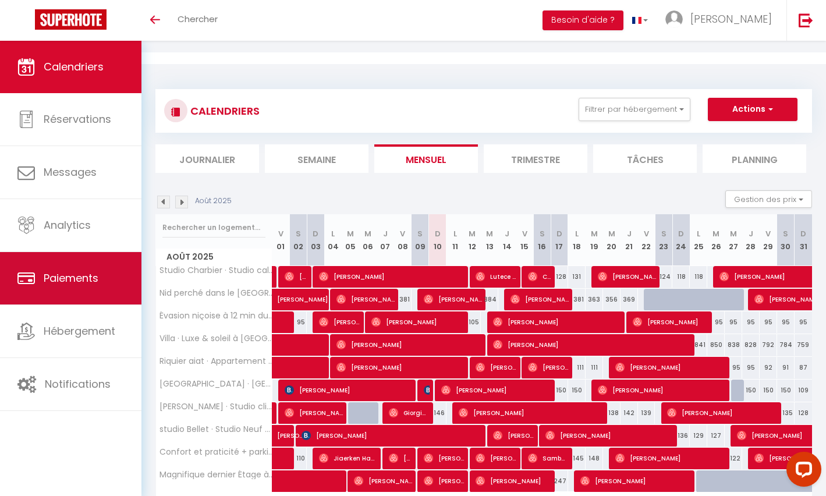
click at [87, 280] on span "Paiements" at bounding box center [71, 278] width 55 height 15
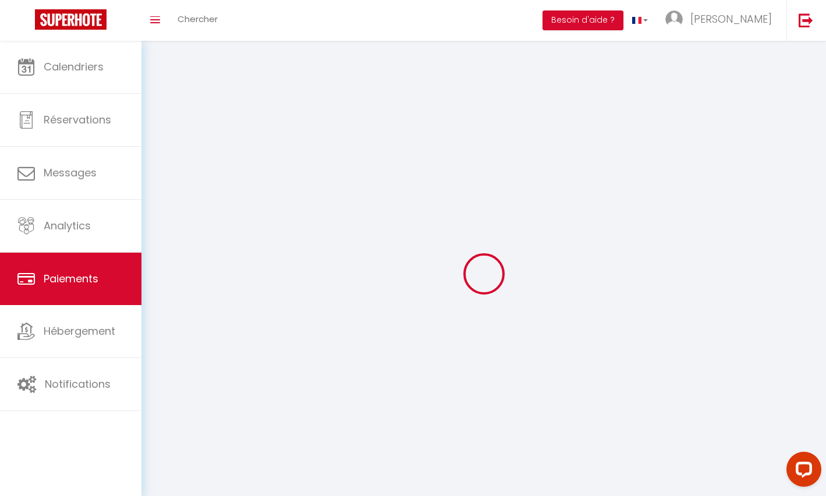
select select "2"
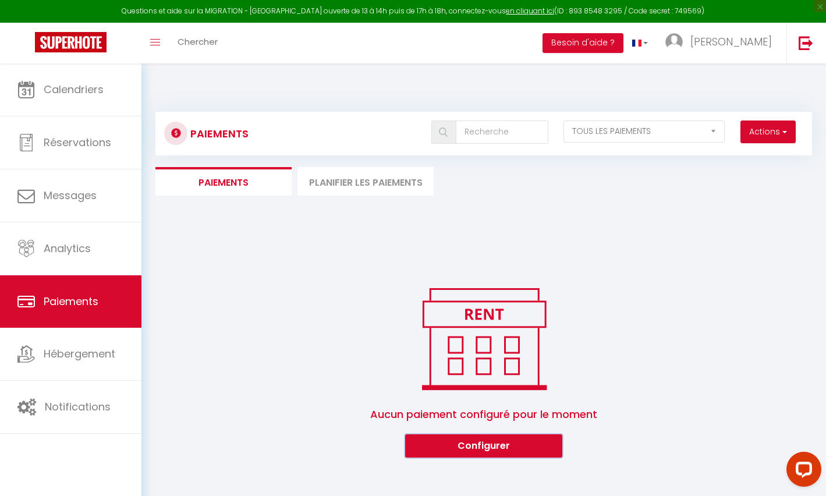
click at [470, 434] on button "Configurer" at bounding box center [483, 445] width 157 height 23
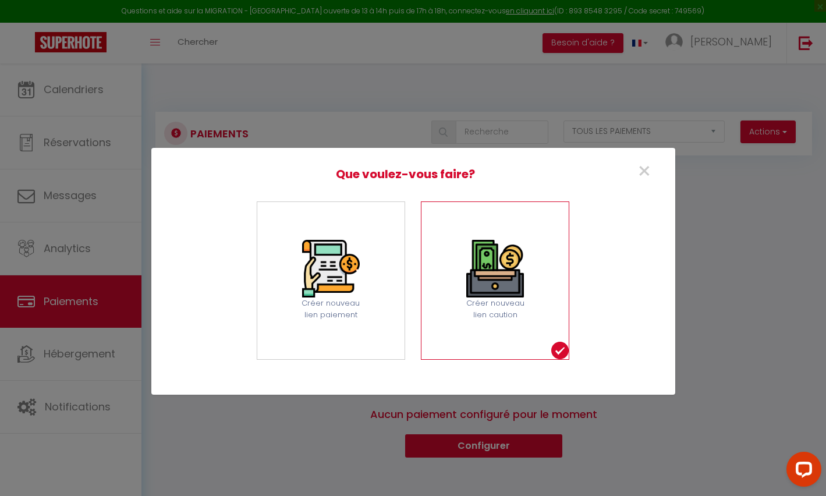
click at [523, 310] on div "Créer nouveau lien caution" at bounding box center [495, 310] width 72 height 24
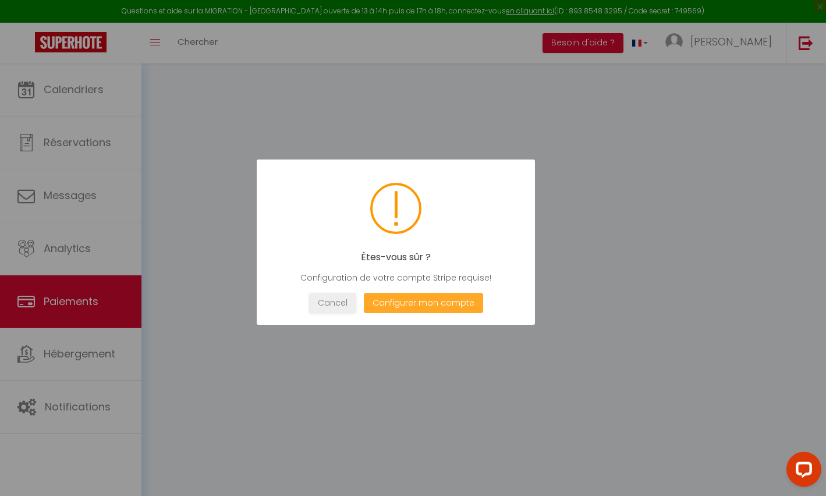
click at [457, 309] on button "Configurer mon compte" at bounding box center [422, 303] width 119 height 20
select select "28"
select select "fr"
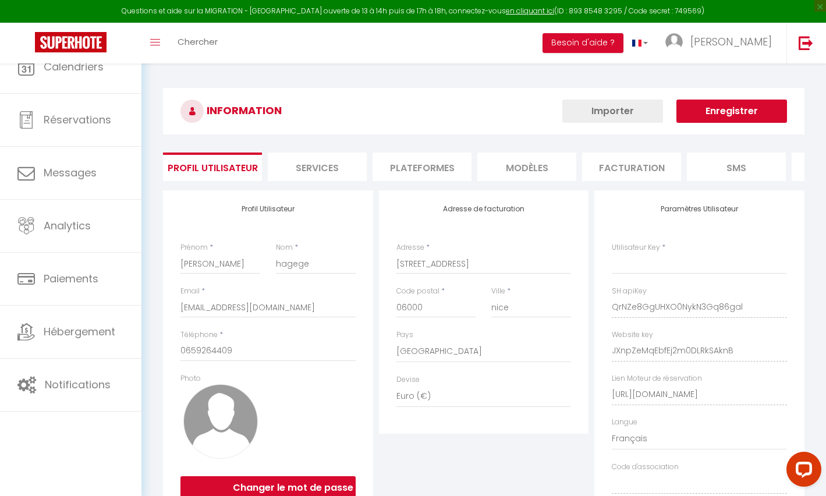
type input "QrNZe8GgUHXO0NykN3Gq86gal"
type input "JXnpZeMqEbfEj2m0DLRkSAknB"
type input "[URL][DOMAIN_NAME]"
select select "fr"
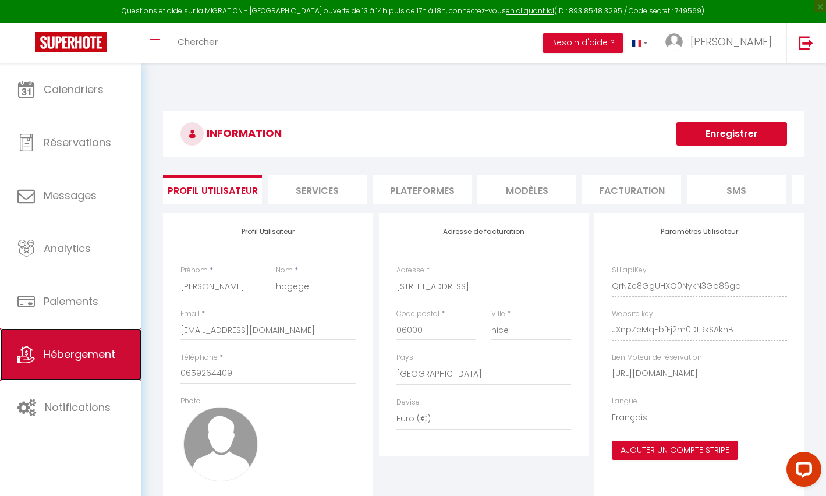
click at [123, 353] on link "Hébergement" at bounding box center [70, 354] width 141 height 52
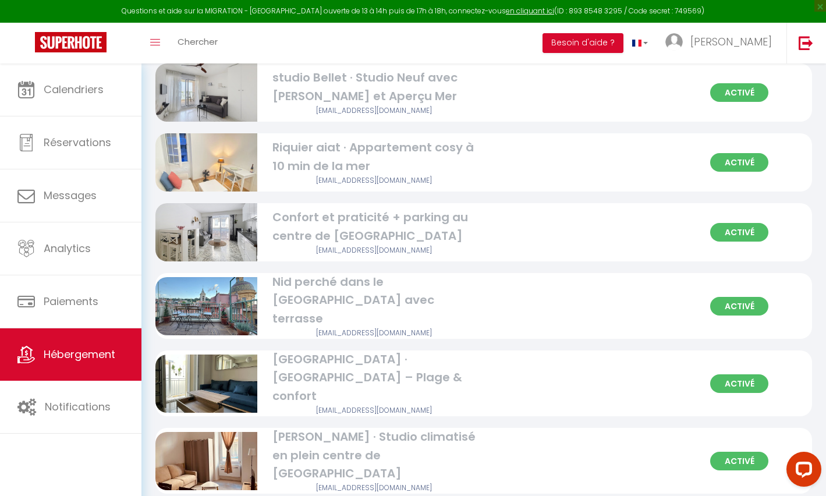
scroll to position [583, 0]
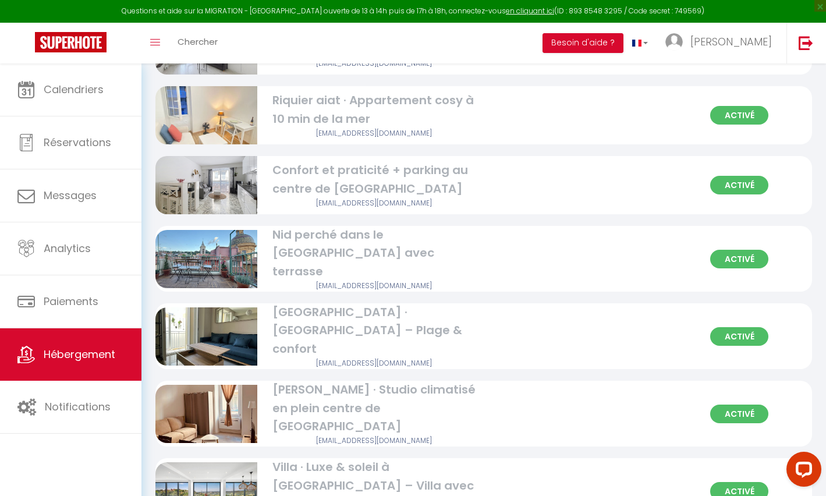
click at [243, 458] on img at bounding box center [206, 492] width 102 height 68
select select "3"
select select "2"
select select "1"
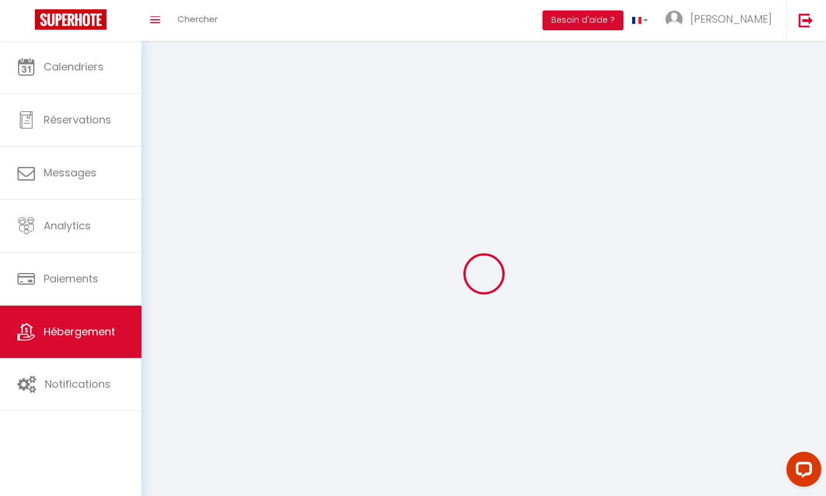
select select
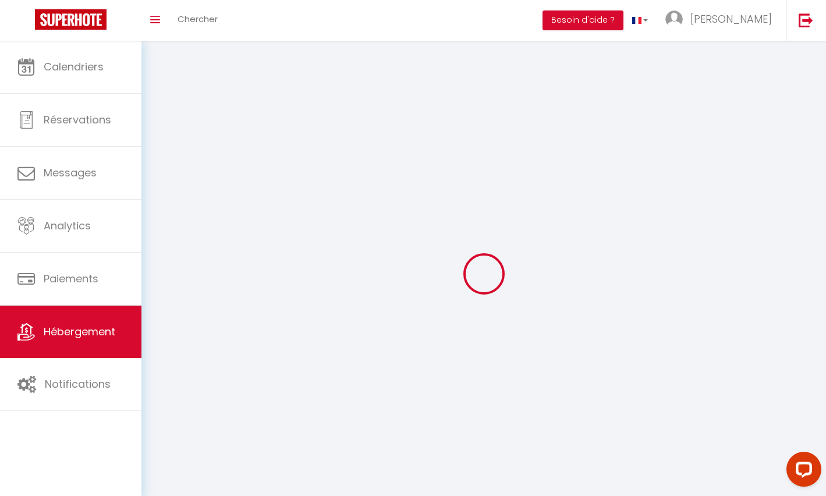
select select
checkbox input "false"
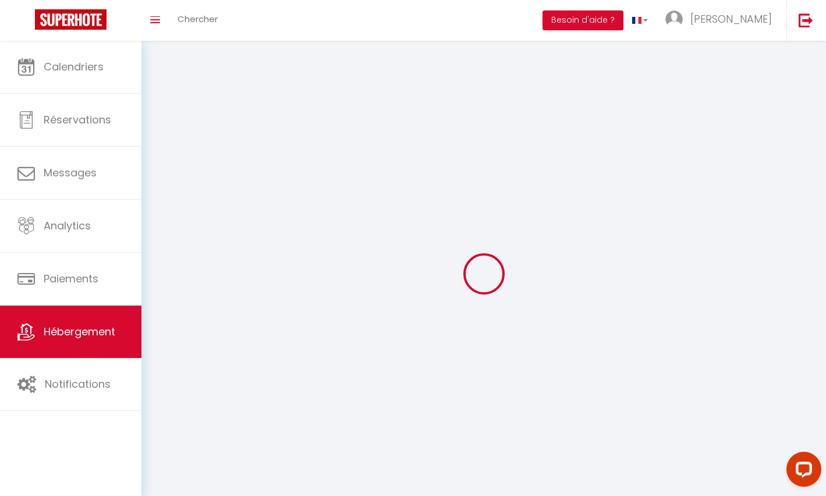
select select
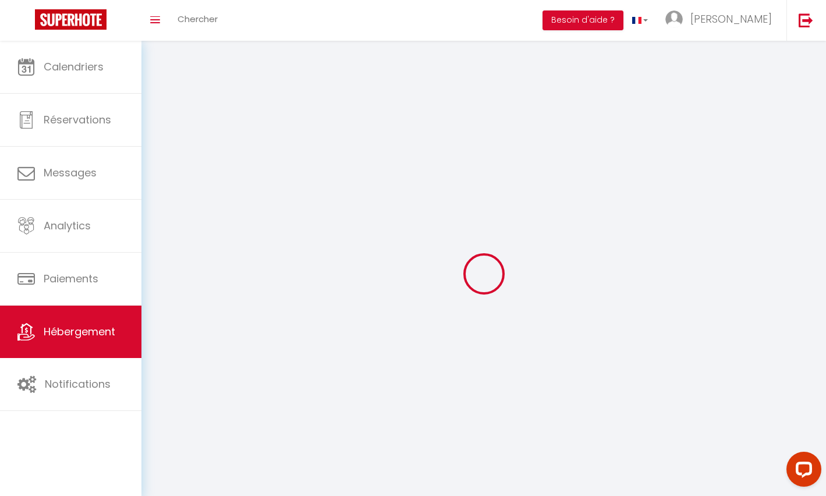
select select
checkbox input "false"
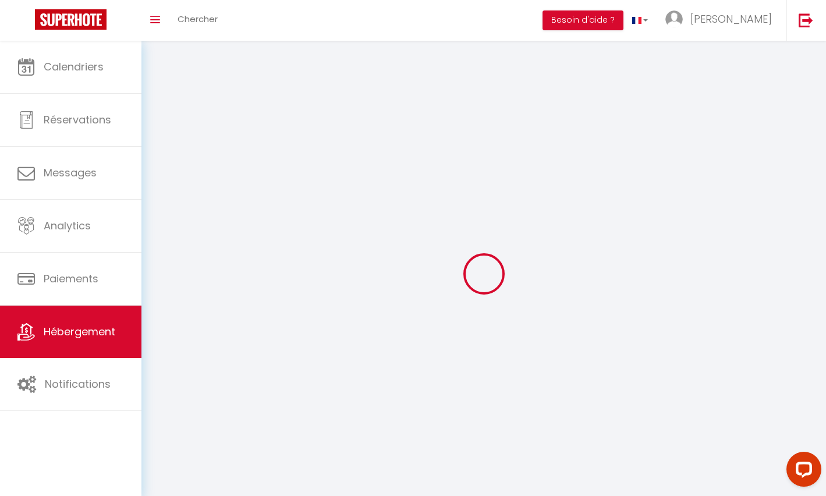
checkbox input "false"
select select
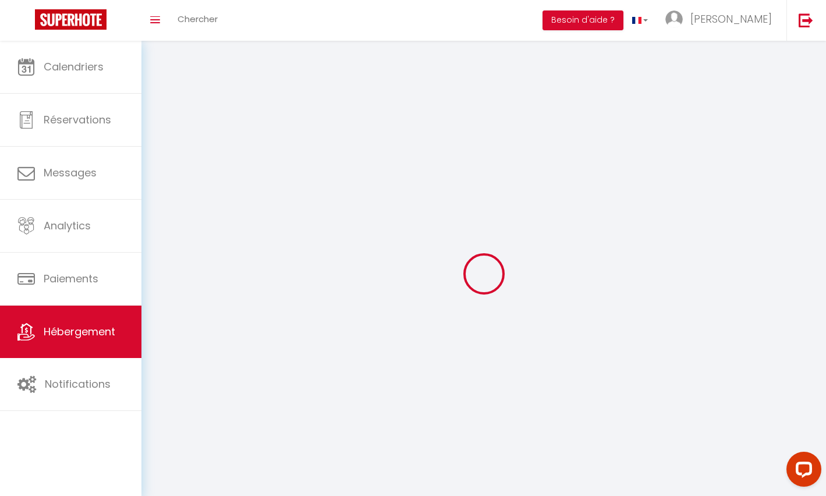
select select
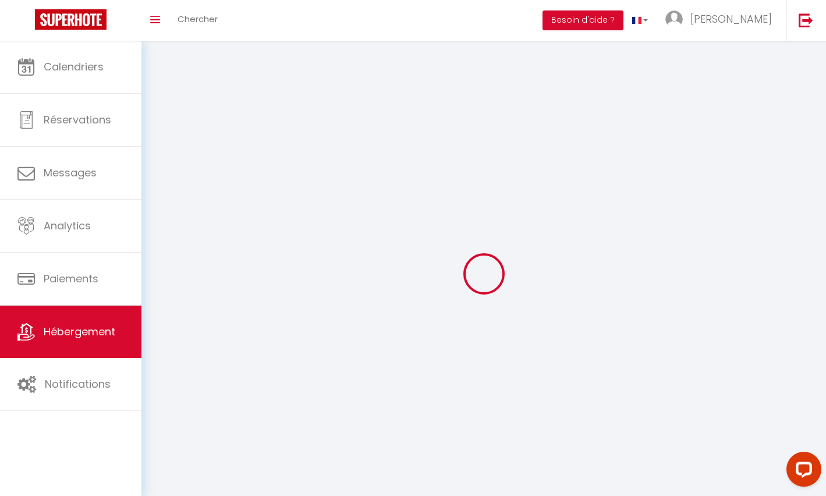
checkbox input "false"
select select
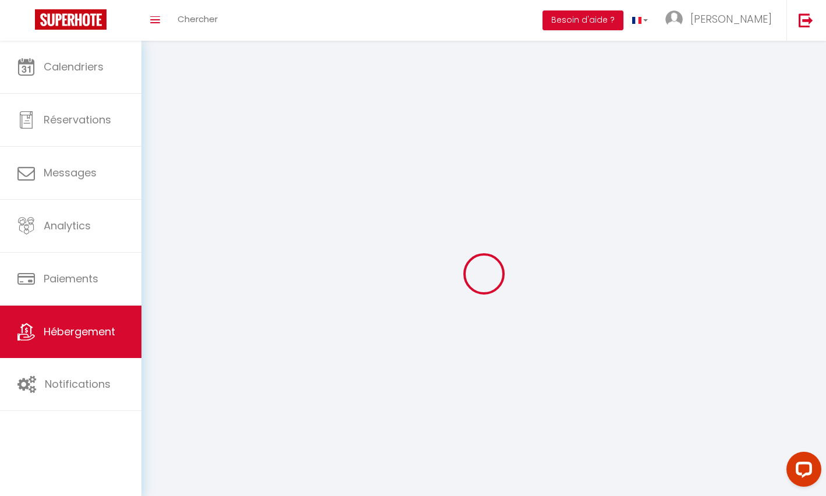
select select
select select "28"
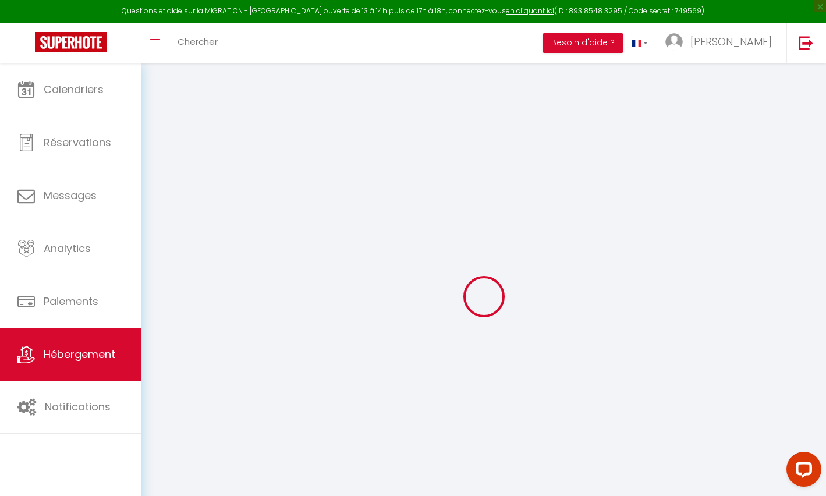
select select
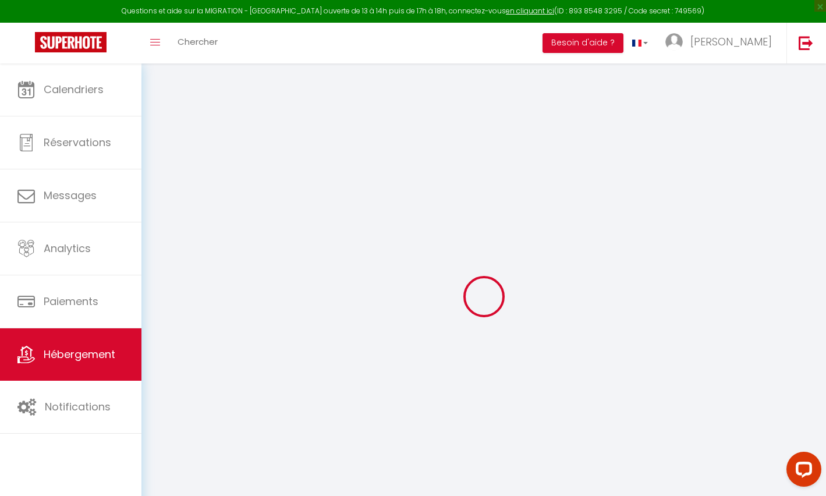
select select
checkbox input "false"
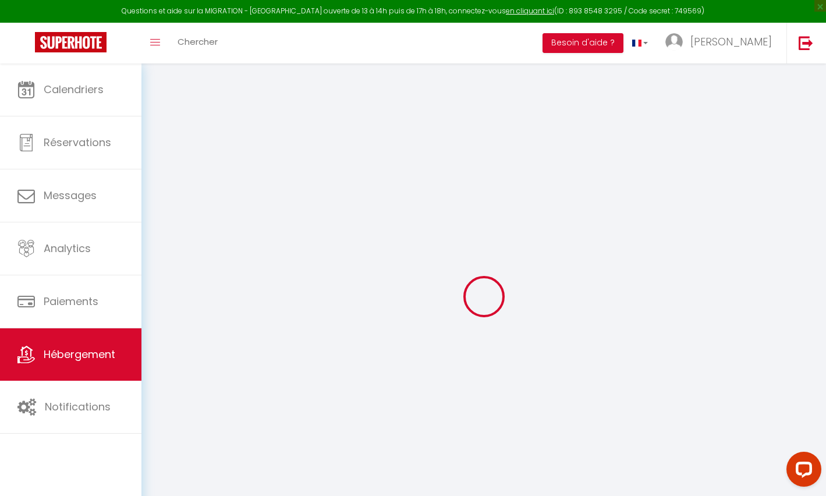
select select
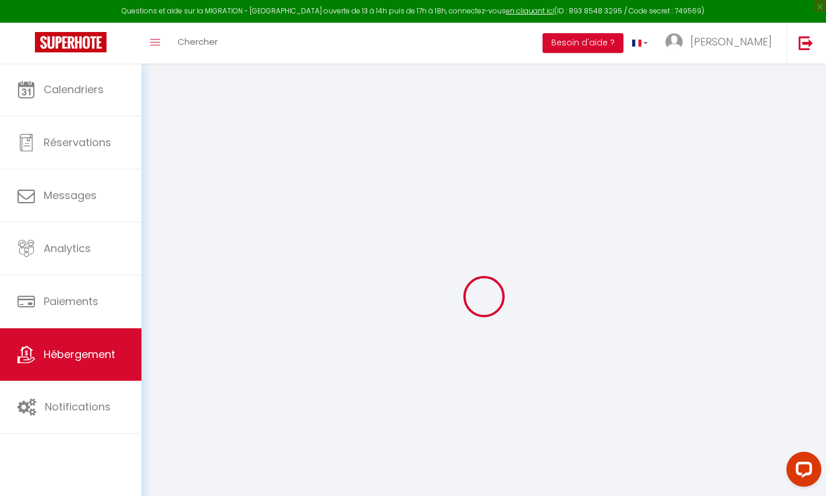
select select
checkbox input "false"
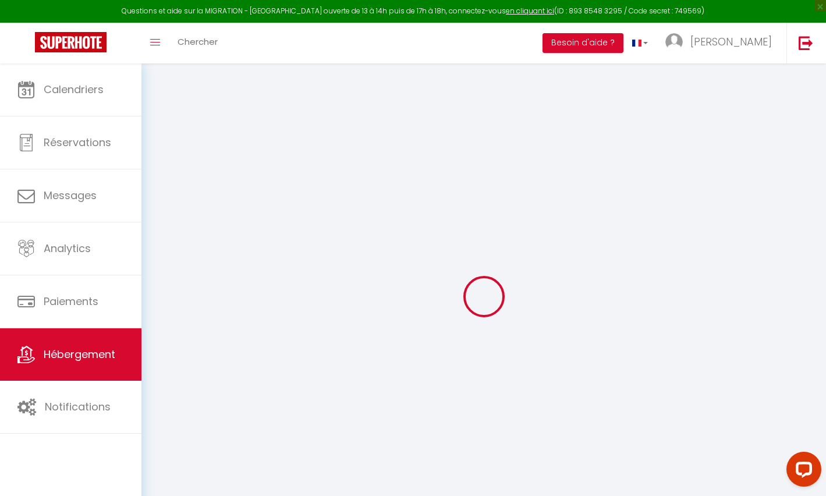
checkbox input "false"
select select
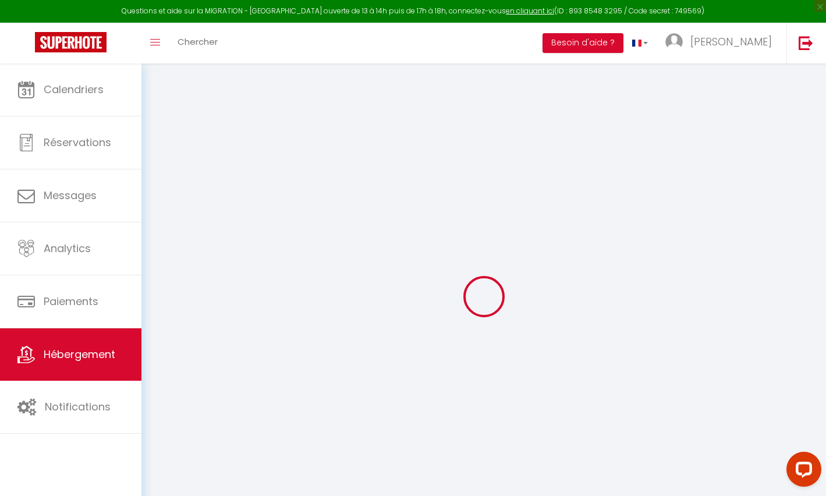
select select
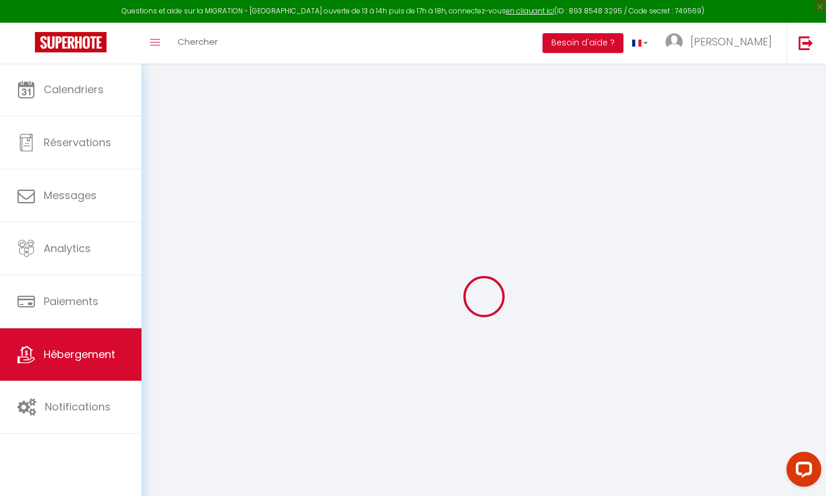
checkbox input "false"
select select
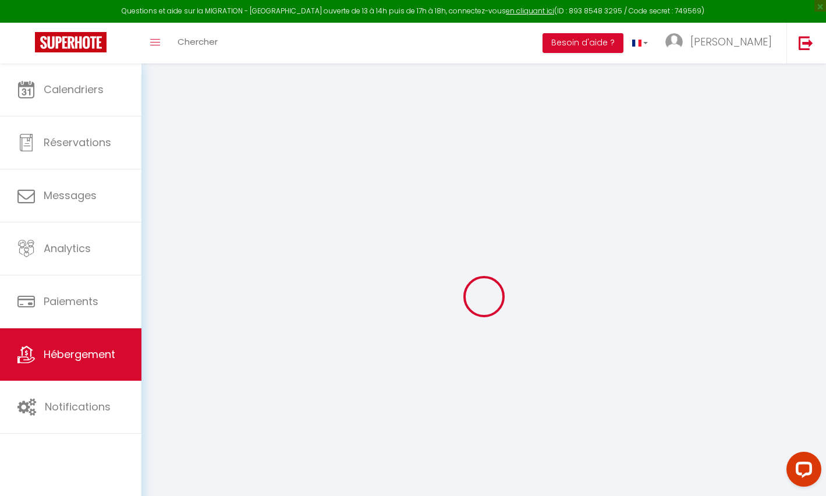
select select
type input "Villa · Luxe & soleil à [GEOGRAPHIC_DATA] – Villa avec vue panoramique"
type input "[PERSON_NAME]"
type input "chemin collet du bellon"
type input "06200"
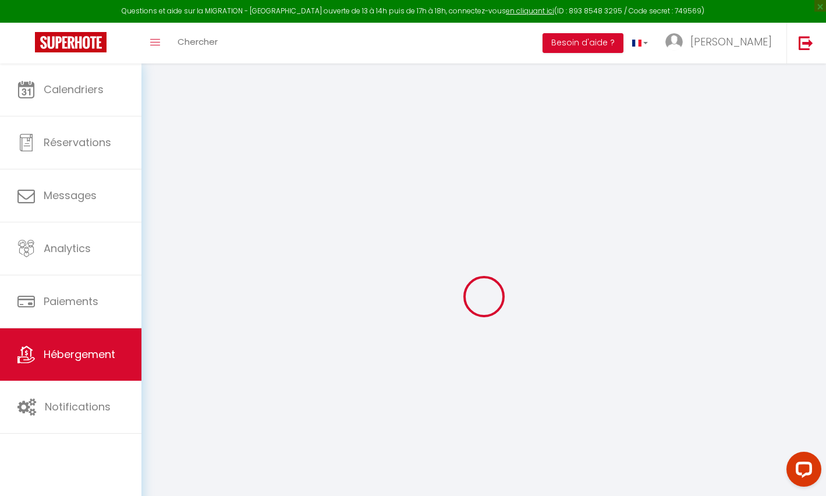
type input "Nice"
select select "8"
select select "4"
type input "500"
type input "330"
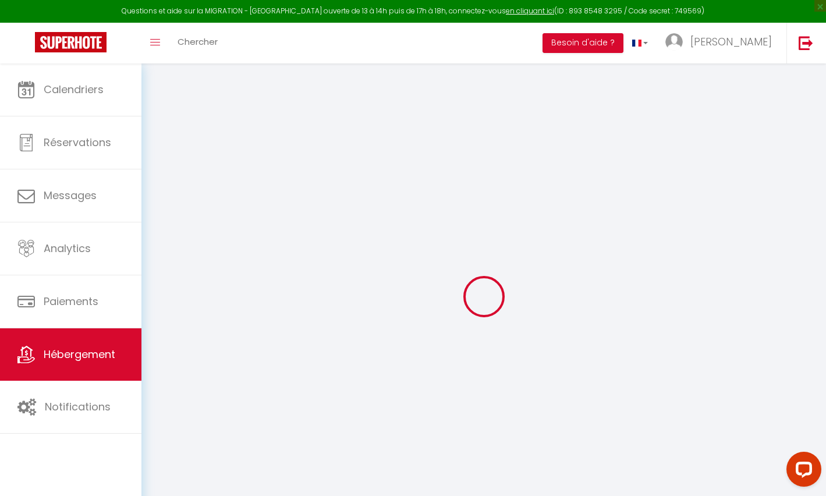
select select
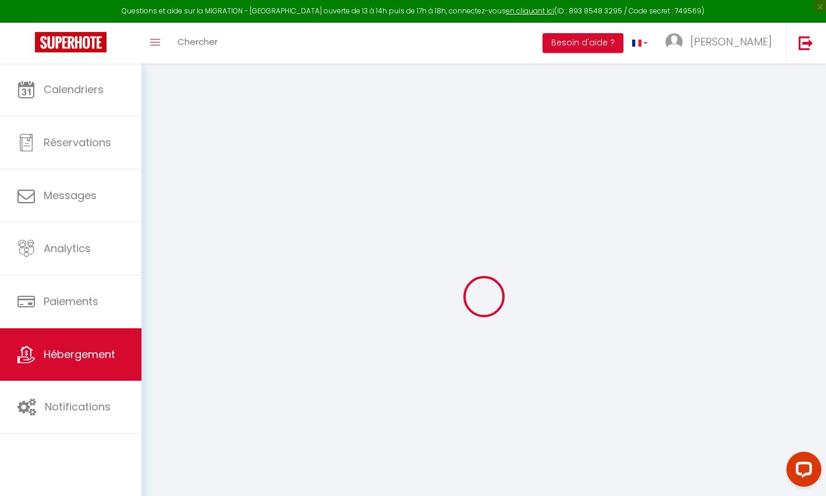
type input "chemin collet du bellon"
type input "06200"
type input "Nice"
type input "[EMAIL_ADDRESS][DOMAIN_NAME]"
select select
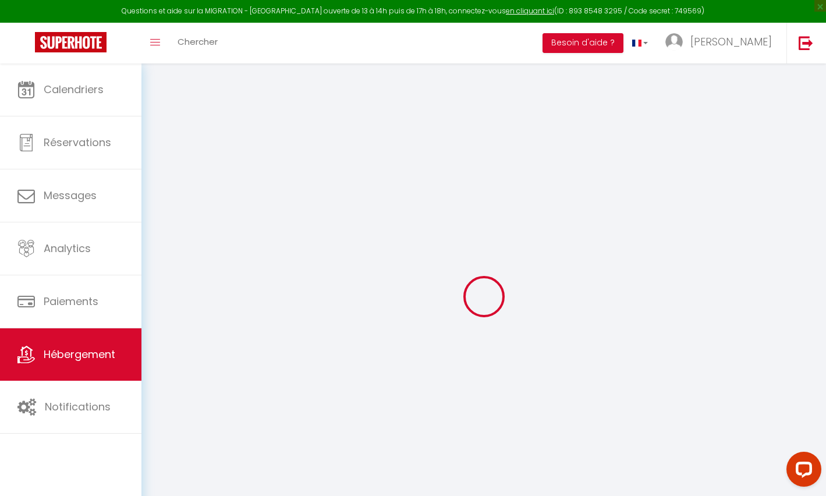
checkbox input "false"
type input "18"
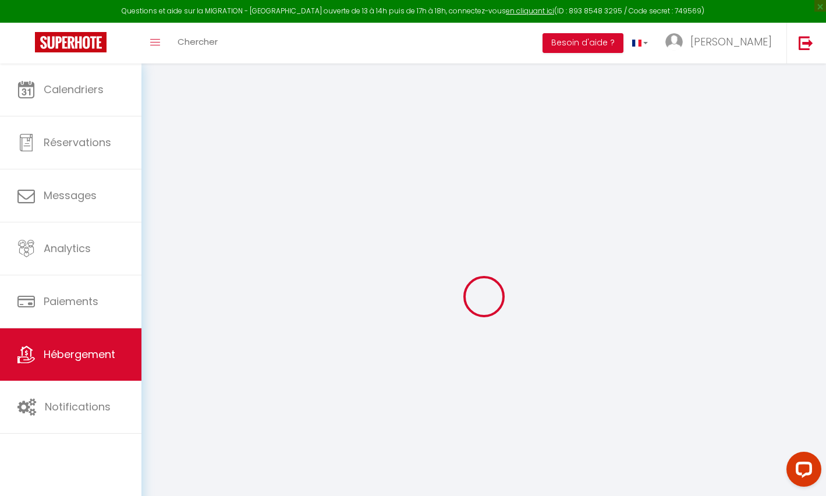
type input "330"
type input "0"
select select "46330"
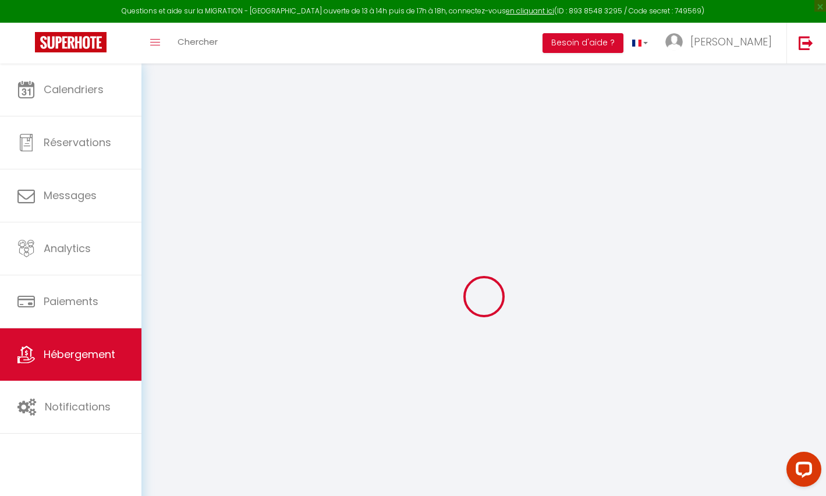
select select
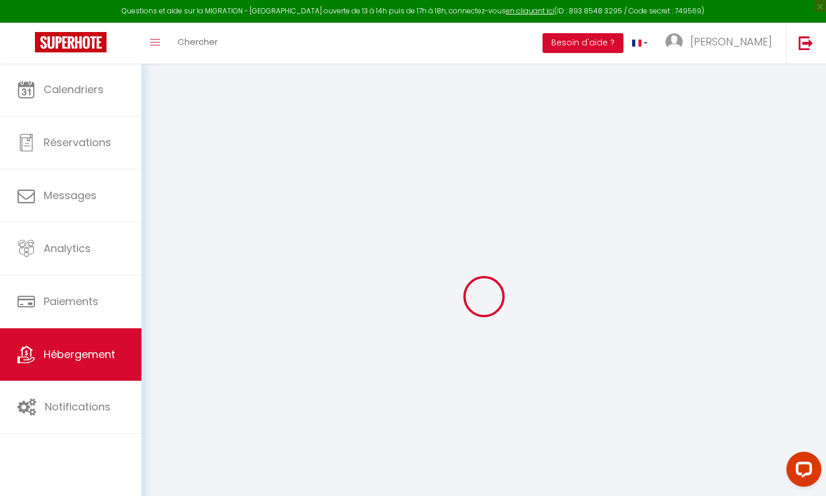
select select
checkbox input "false"
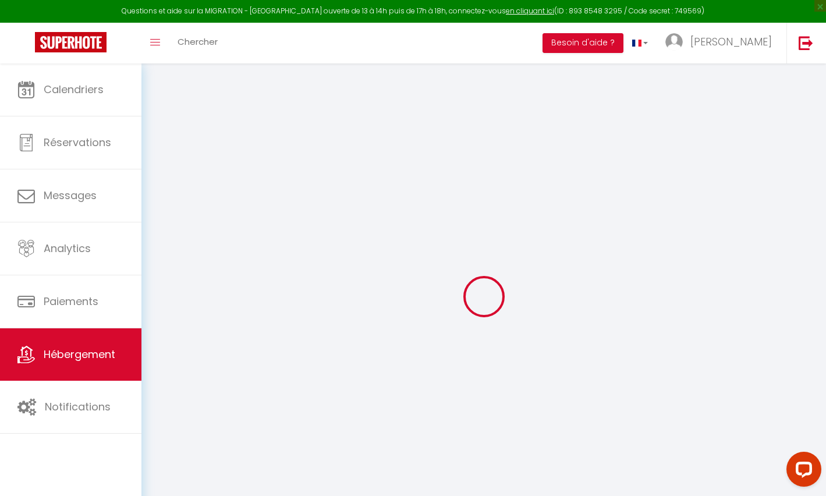
select select
checkbox input "false"
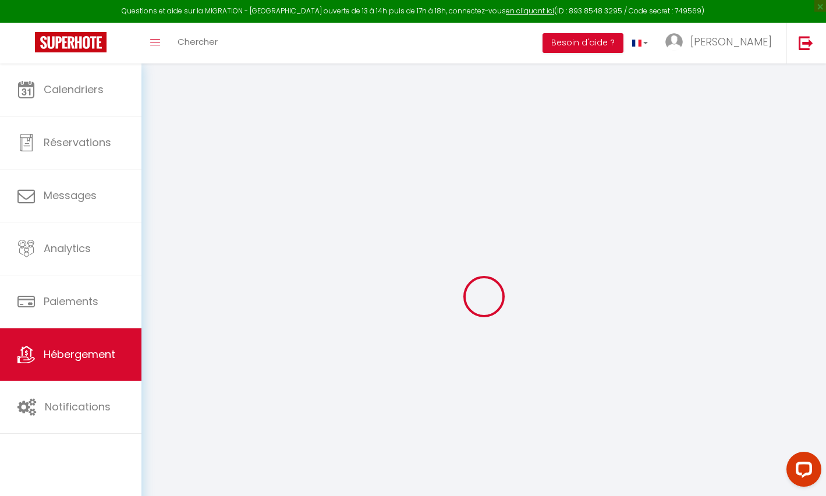
select select
checkbox input "false"
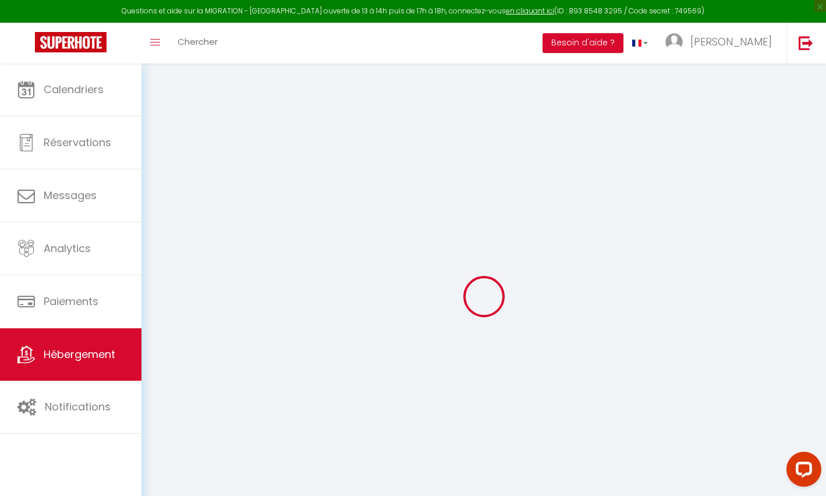
select select "17:00"
select select
select select "10:00"
select select "30"
select select "120"
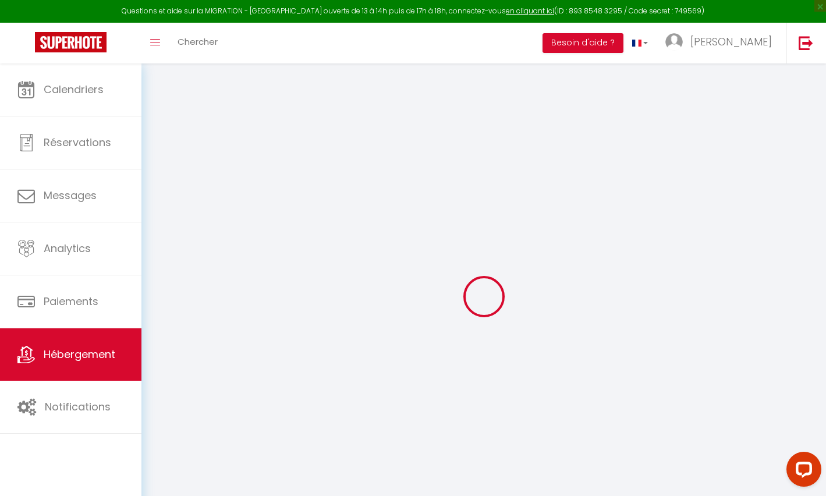
select select
checkbox input "false"
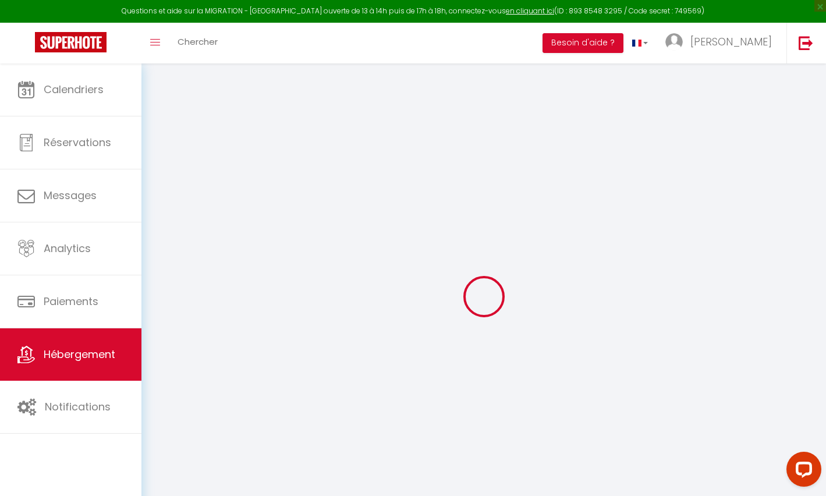
checkbox input "false"
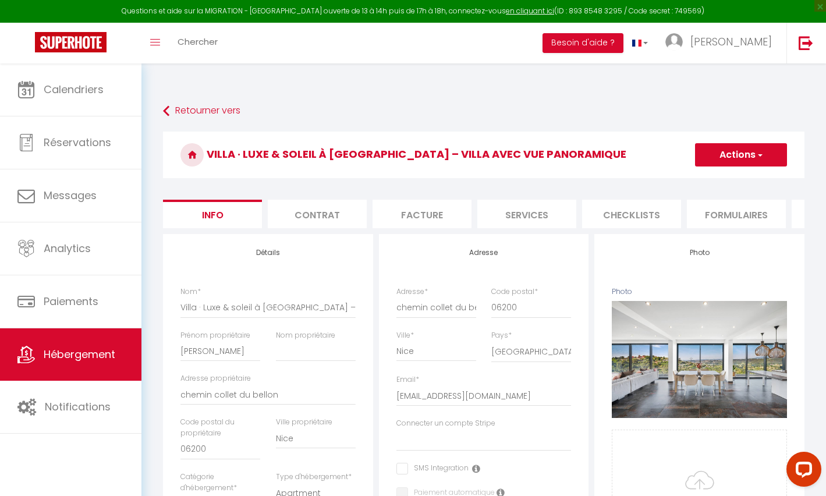
select select
checkbox input "false"
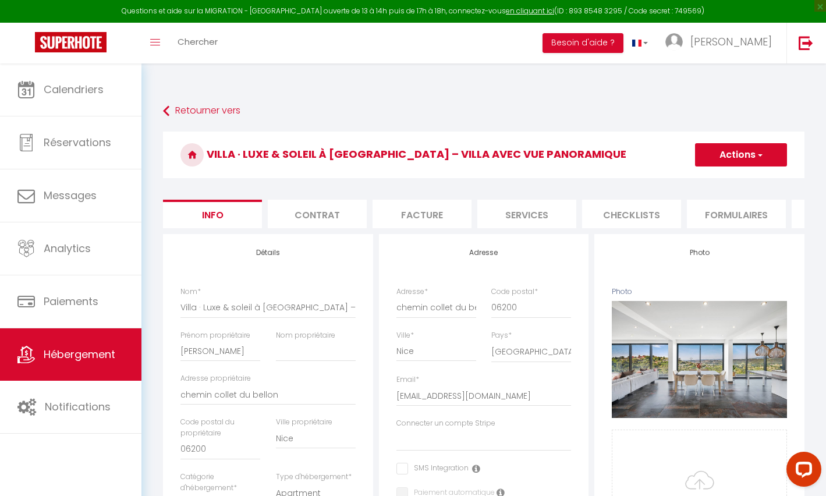
checkbox input "false"
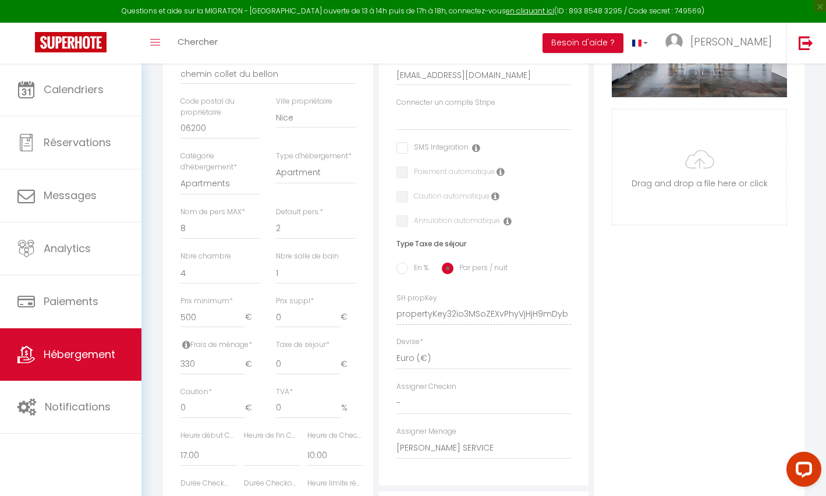
scroll to position [324, 0]
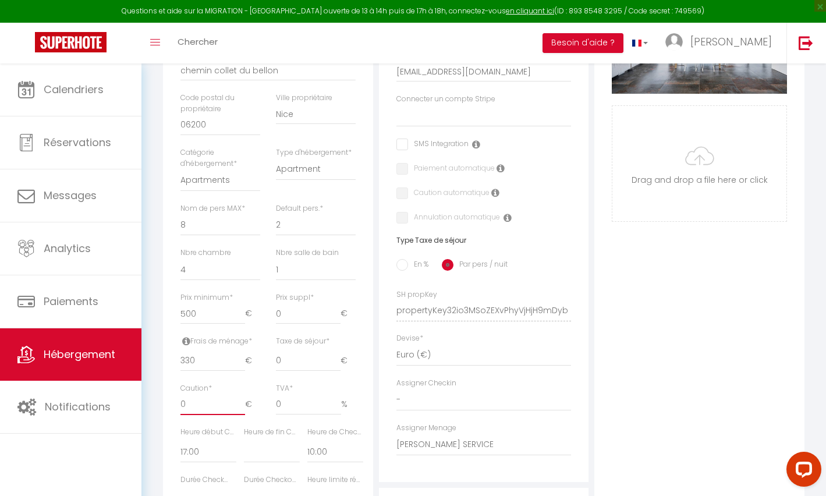
click at [221, 394] on input "0" at bounding box center [213, 404] width 65 height 21
select select
checkbox input "false"
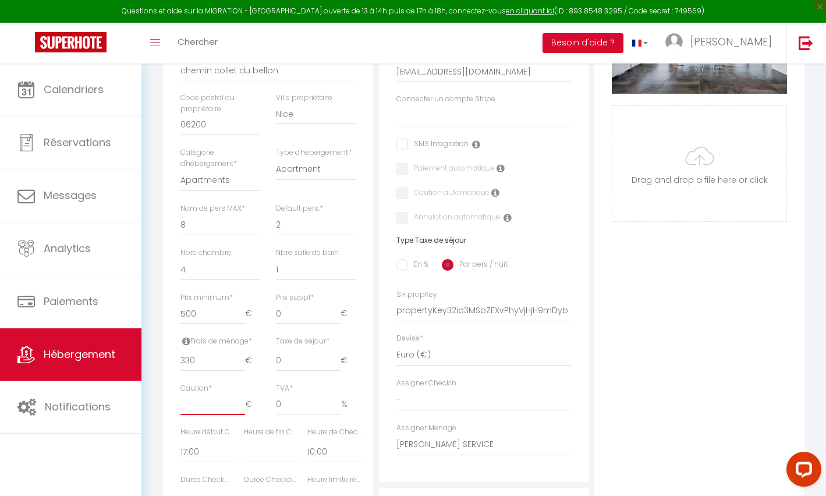
checkbox input "false"
type input "2"
select select
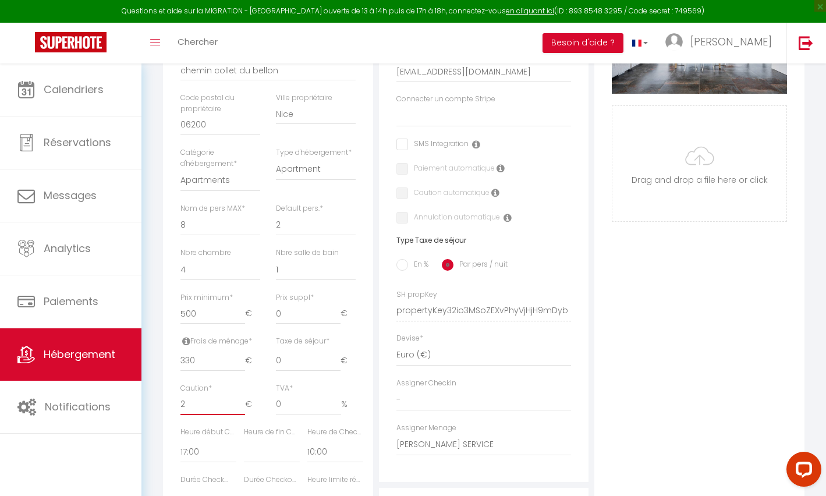
select select
checkbox input "false"
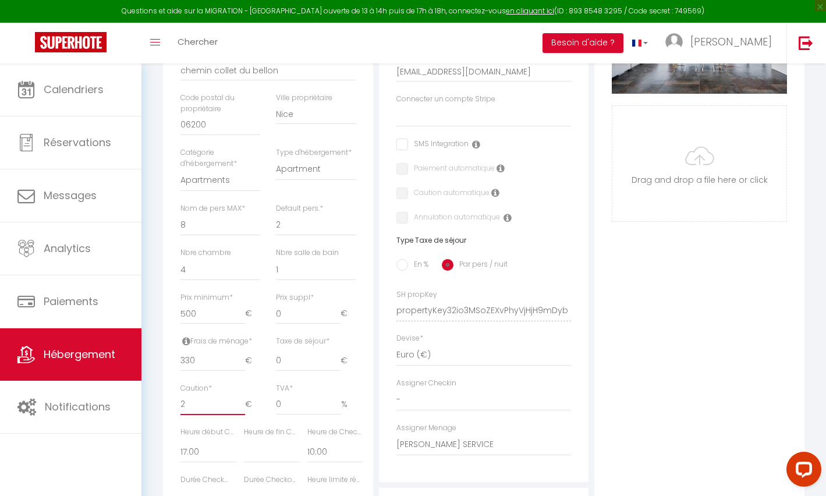
type input "20"
select select
checkbox input "false"
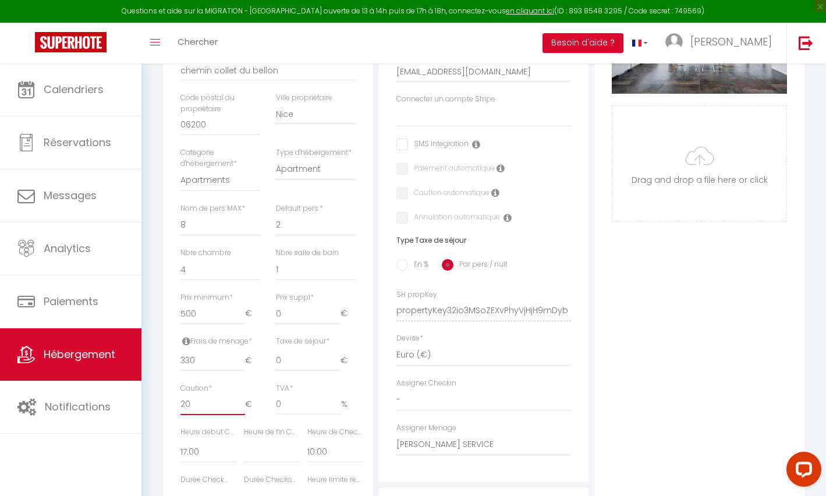
checkbox input "false"
type input "200"
select select
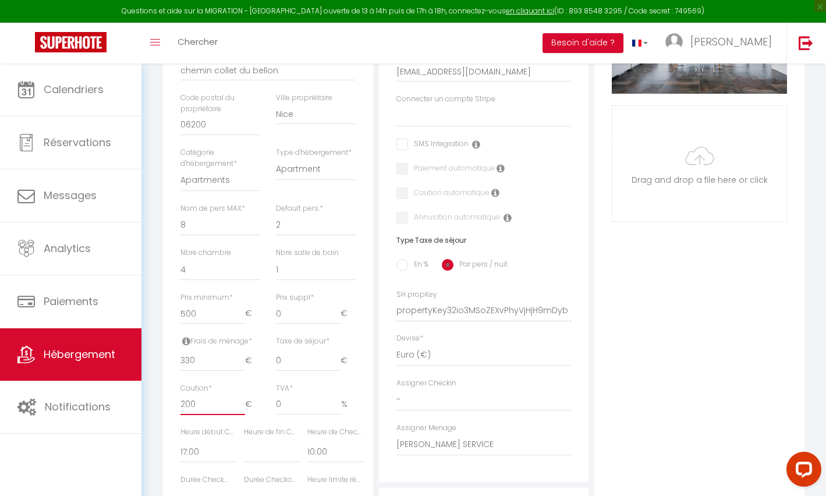
checkbox input "false"
type input "2000"
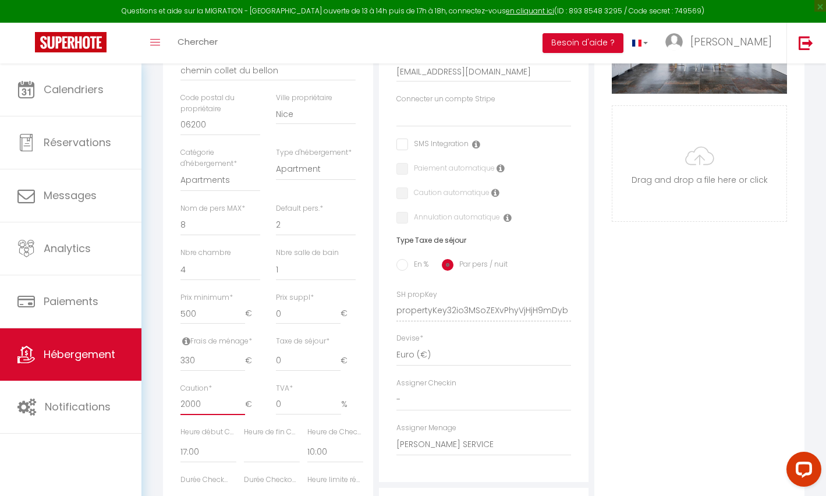
select select
checkbox input "false"
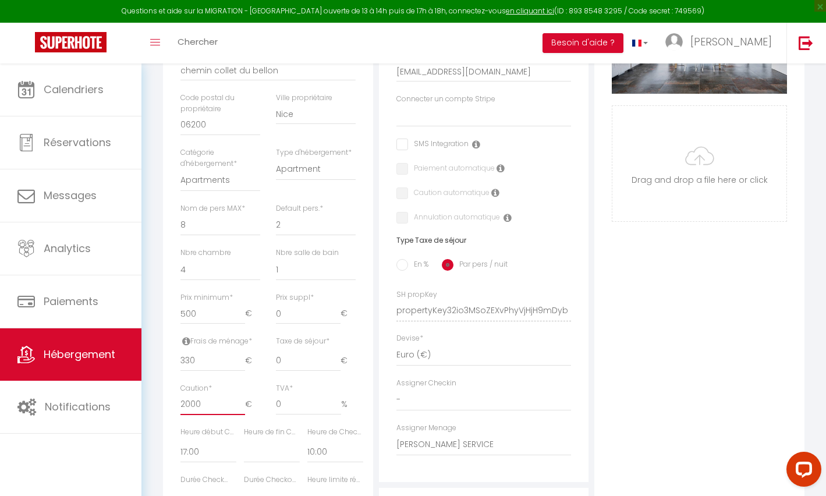
checkbox input "false"
type input "2000"
click at [708, 359] on div "Photo Photo Supprimer Drag and drop a file here or click Ooops, something wrong…" at bounding box center [699, 302] width 210 height 785
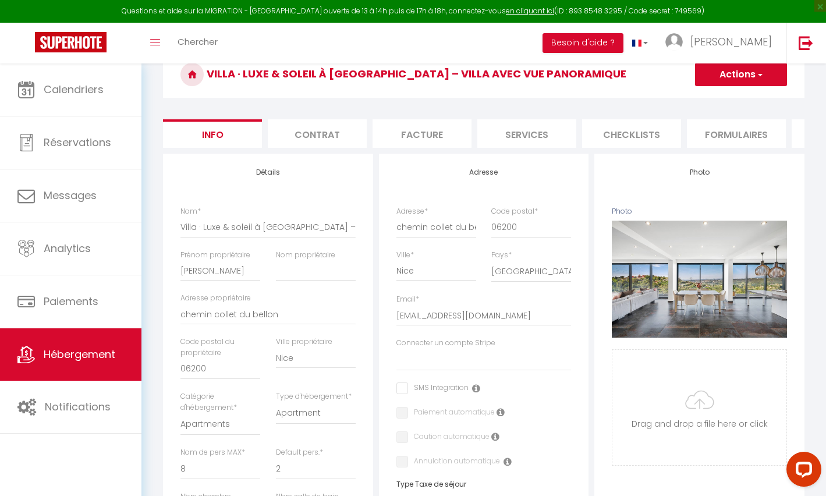
scroll to position [0, 0]
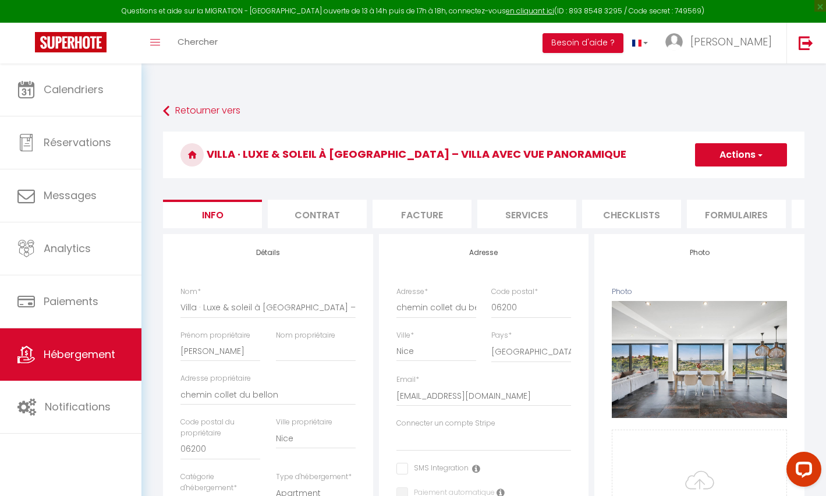
click at [729, 143] on button "Actions" at bounding box center [741, 154] width 92 height 23
click at [692, 175] on input "Enregistrer" at bounding box center [695, 181] width 43 height 12
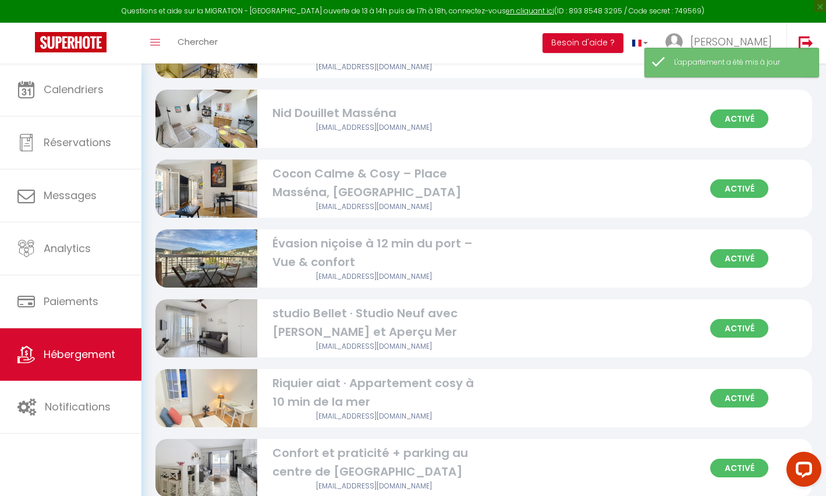
scroll to position [583, 0]
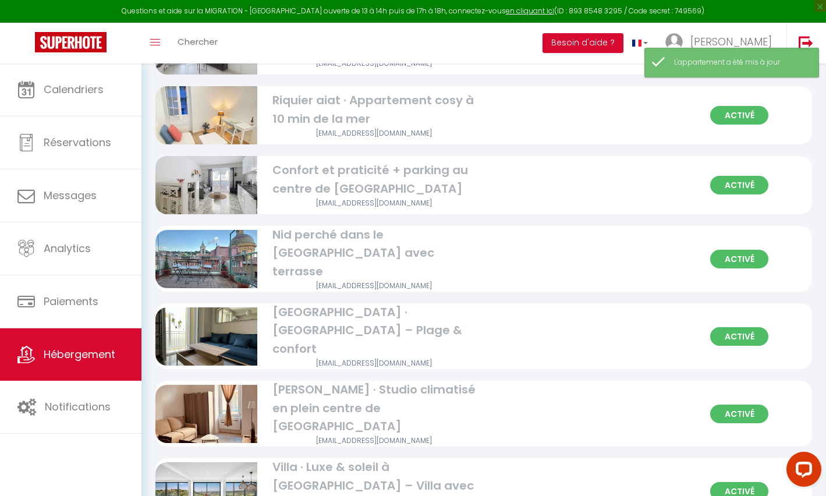
click at [404, 458] on div "Villa · Luxe & soleil à [GEOGRAPHIC_DATA] – Villa avec vue panoramique" at bounding box center [375, 485] width 204 height 55
click at [415, 458] on div "Villa · Luxe & soleil à [GEOGRAPHIC_DATA] – Villa avec vue panoramique" at bounding box center [375, 485] width 204 height 55
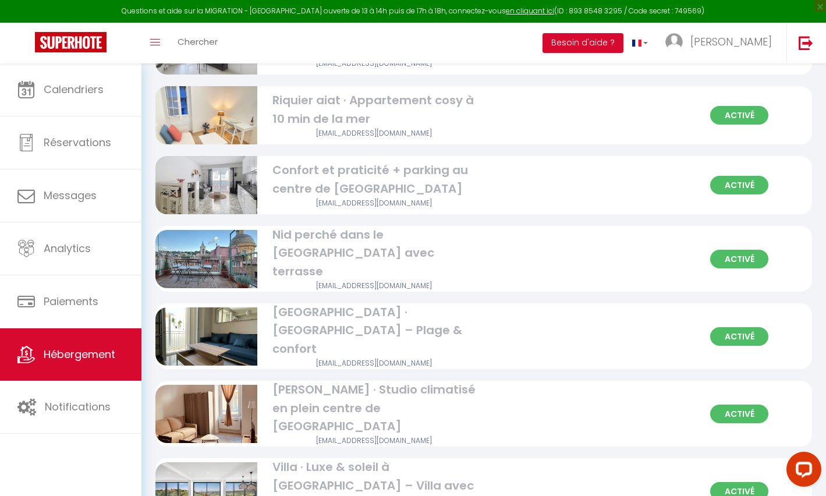
click at [236, 458] on img at bounding box center [206, 492] width 102 height 68
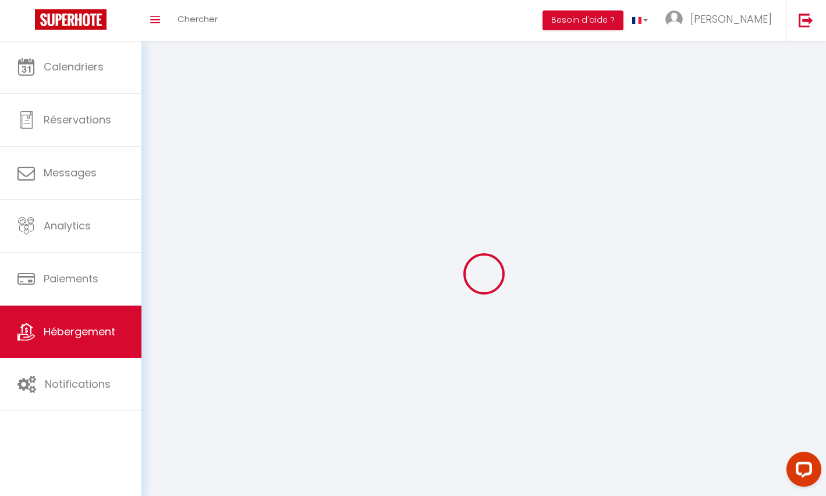
select select "1"
select select "28"
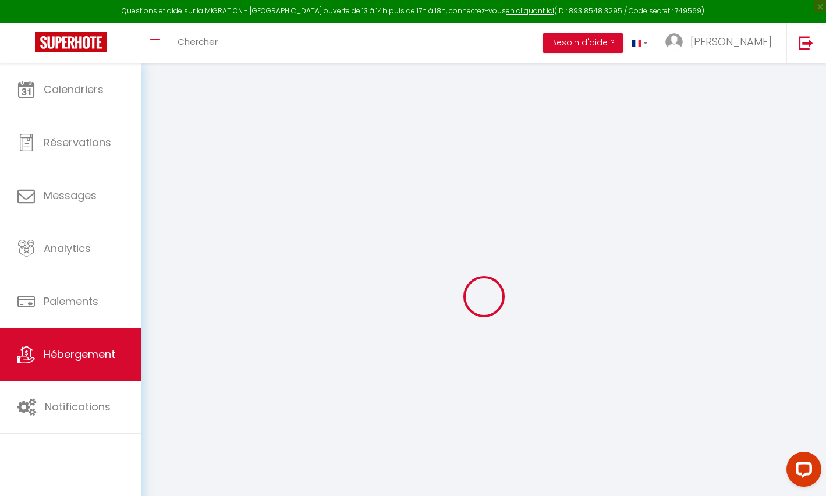
select select
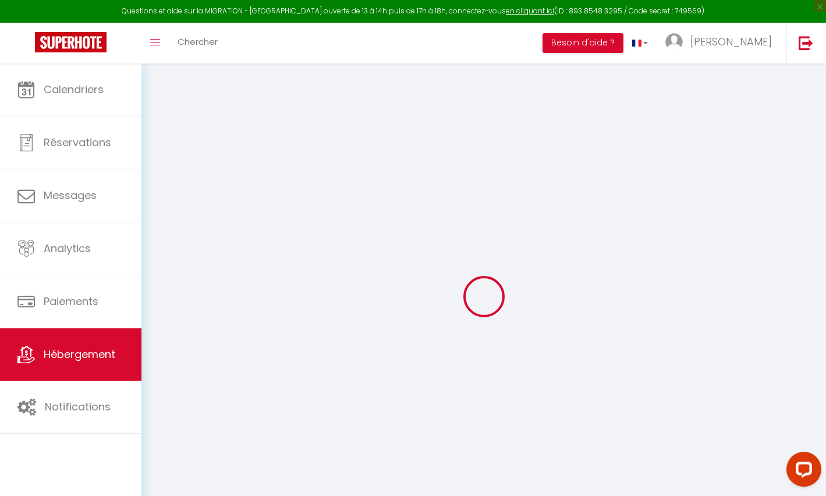
select select
checkbox input "false"
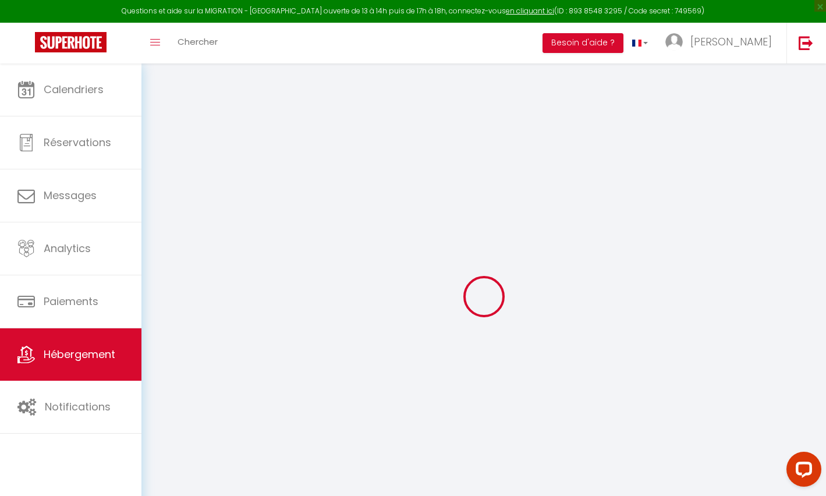
select select
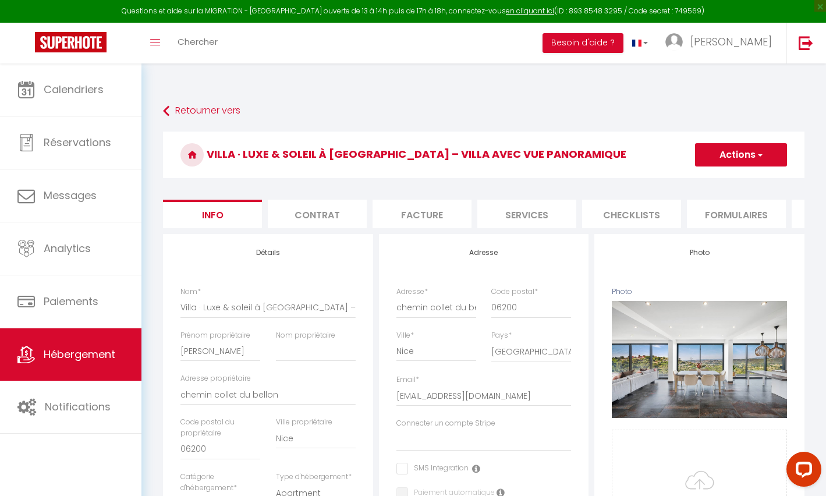
click at [721, 200] on li "Formulaires" at bounding box center [736, 214] width 99 height 29
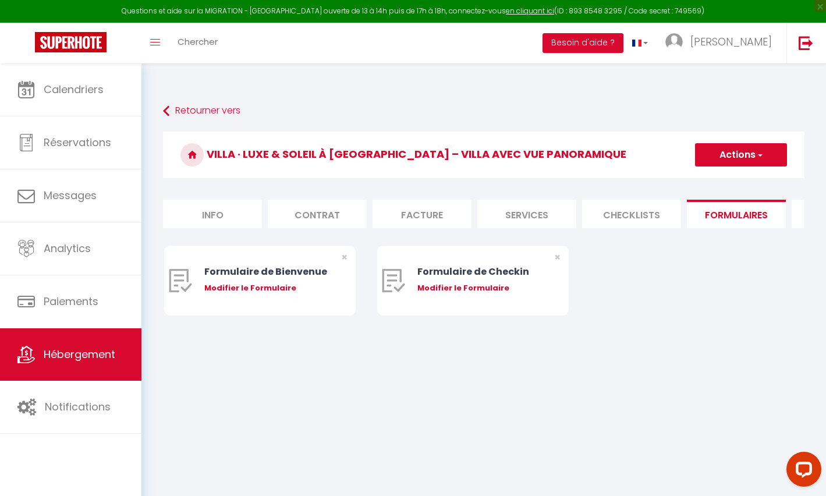
click at [654, 200] on li "Checklists" at bounding box center [631, 214] width 99 height 29
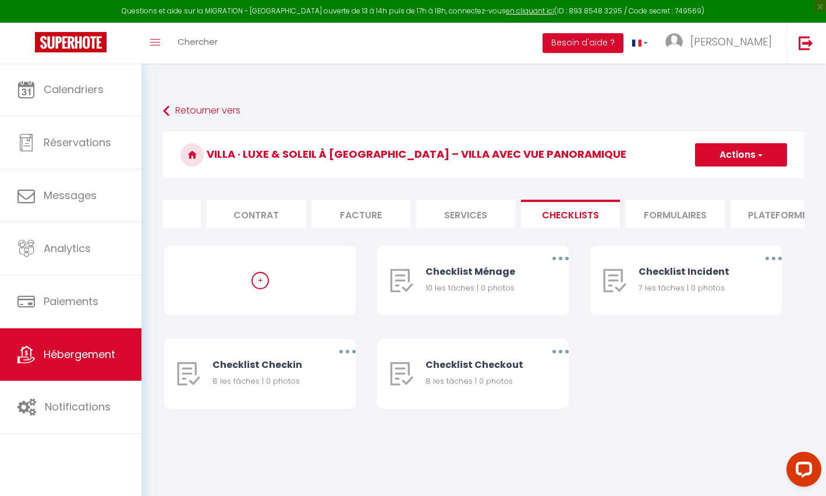
scroll to position [0, 187]
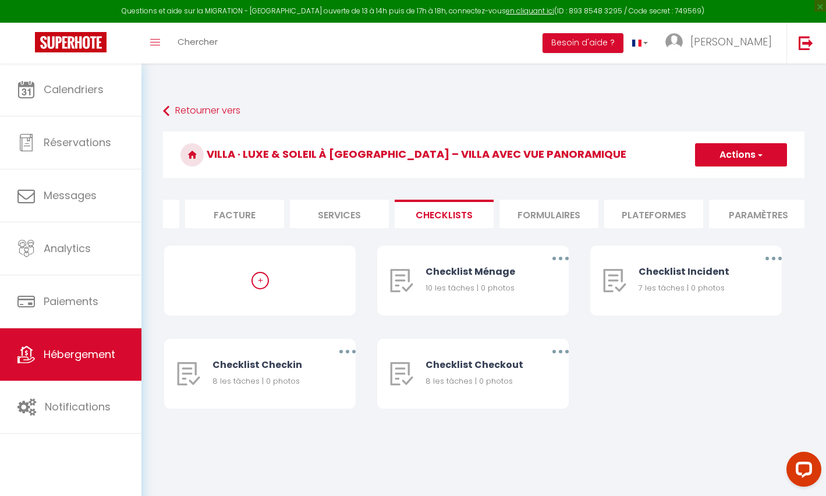
click at [649, 200] on li "Plateformes" at bounding box center [653, 214] width 99 height 29
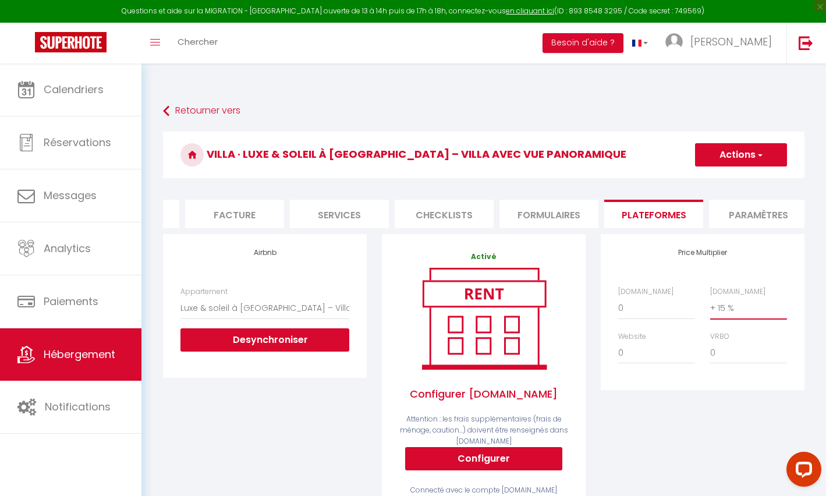
click at [724, 297] on select "0 + 1 % + 2 % + 3 % + 4 % + 5 % + 6 % + 7 % + 8 % + 9 %" at bounding box center [748, 308] width 77 height 22
click at [722, 143] on button "Actions" at bounding box center [741, 154] width 92 height 23
click at [714, 173] on link "Enregistrer" at bounding box center [741, 180] width 92 height 15
